Goal: Navigation & Orientation: Find specific page/section

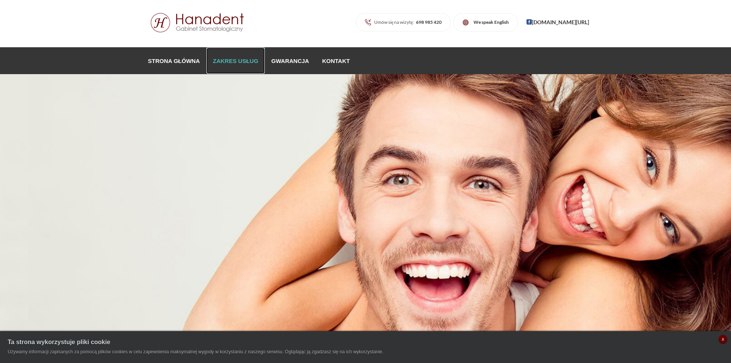
click at [247, 59] on link "Zakres usług" at bounding box center [235, 61] width 58 height 26
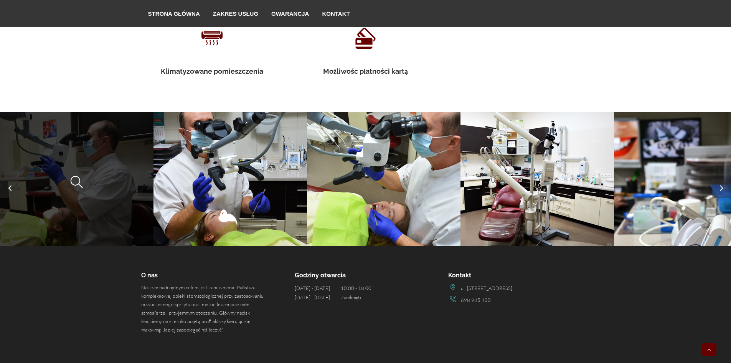
scroll to position [1413, 0]
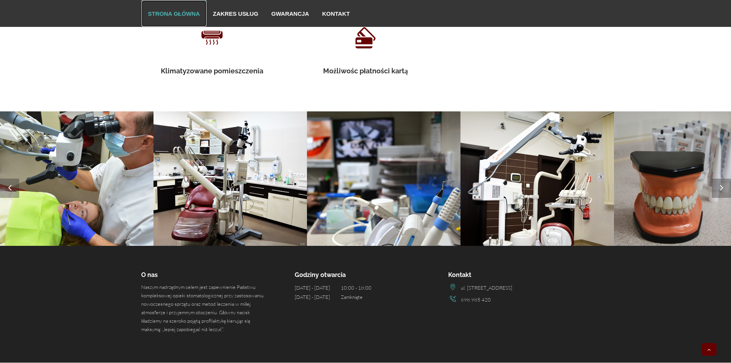
click at [190, 16] on link "Strona główna" at bounding box center [174, 13] width 65 height 26
